Goal: Transaction & Acquisition: Purchase product/service

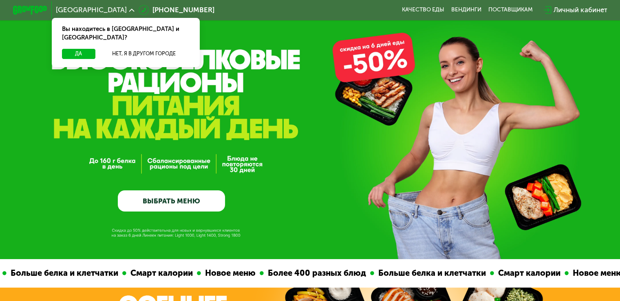
scroll to position [21, 0]
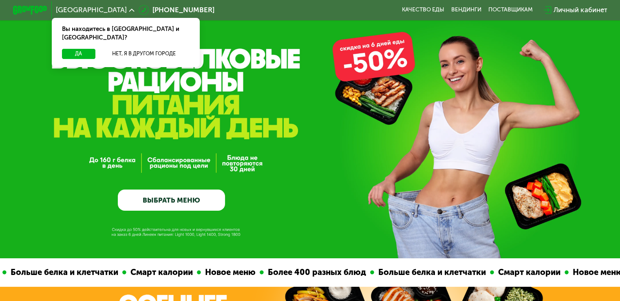
click at [215, 199] on link "ВЫБРАТЬ МЕНЮ" at bounding box center [171, 201] width 107 height 22
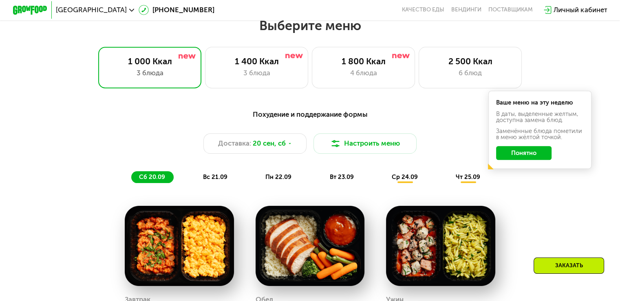
scroll to position [547, 0]
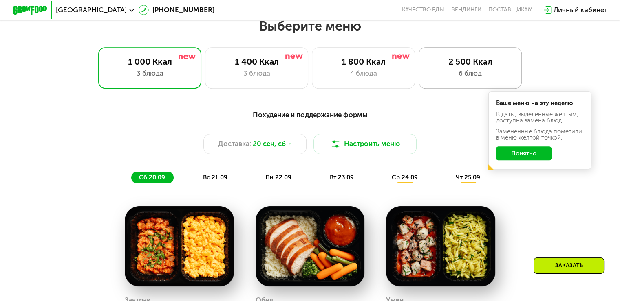
click at [451, 70] on div "2 500 Ккал 6 блюд" at bounding box center [469, 67] width 103 height 41
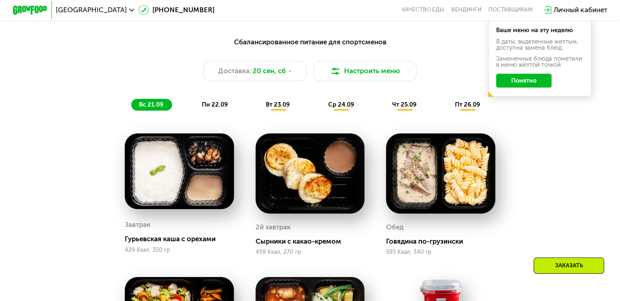
scroll to position [526, 0]
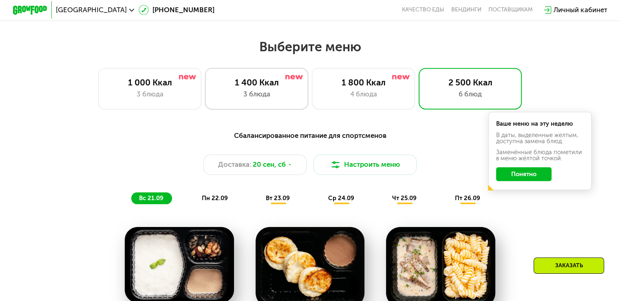
click at [254, 85] on div "1 400 Ккал" at bounding box center [256, 82] width 85 height 10
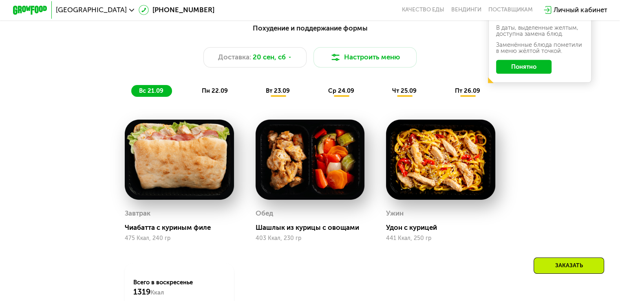
scroll to position [629, 0]
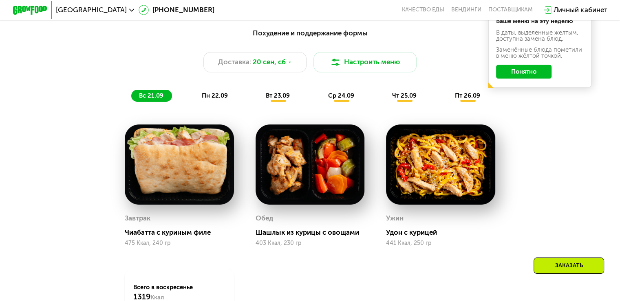
click at [216, 98] on span "пн 22.09" at bounding box center [215, 95] width 26 height 7
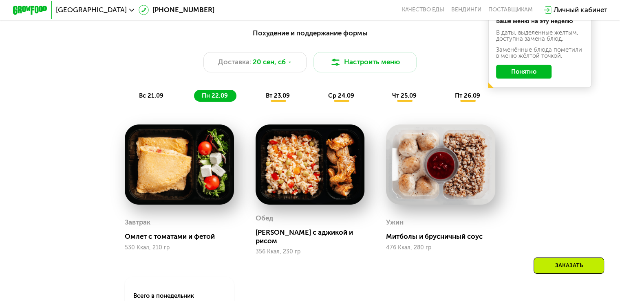
click at [527, 78] on button "Понятно" at bounding box center [523, 72] width 55 height 14
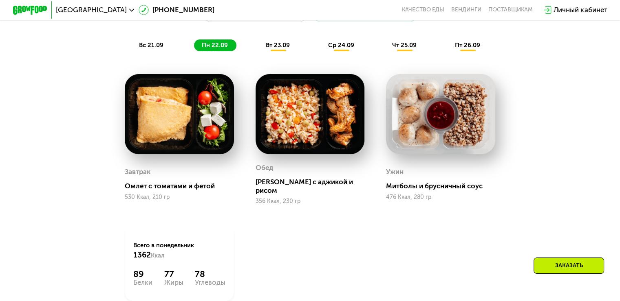
scroll to position [679, 0]
click at [274, 52] on div "вт 23.09" at bounding box center [278, 46] width 40 height 12
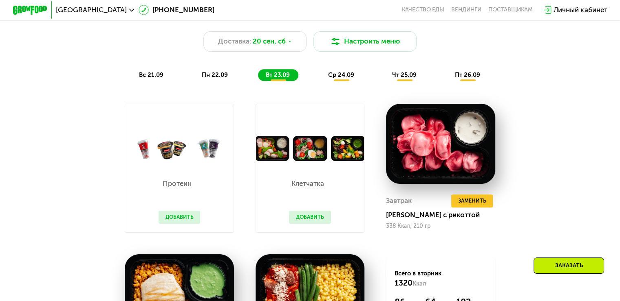
scroll to position [649, 0]
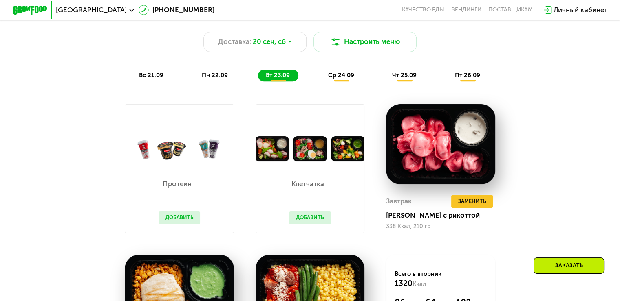
click at [338, 79] on span "ср 24.09" at bounding box center [341, 75] width 26 height 7
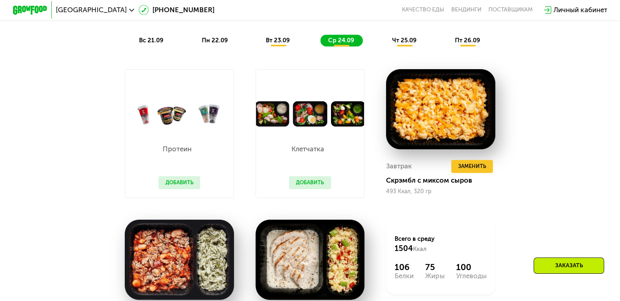
scroll to position [685, 0]
